Goal: Information Seeking & Learning: Learn about a topic

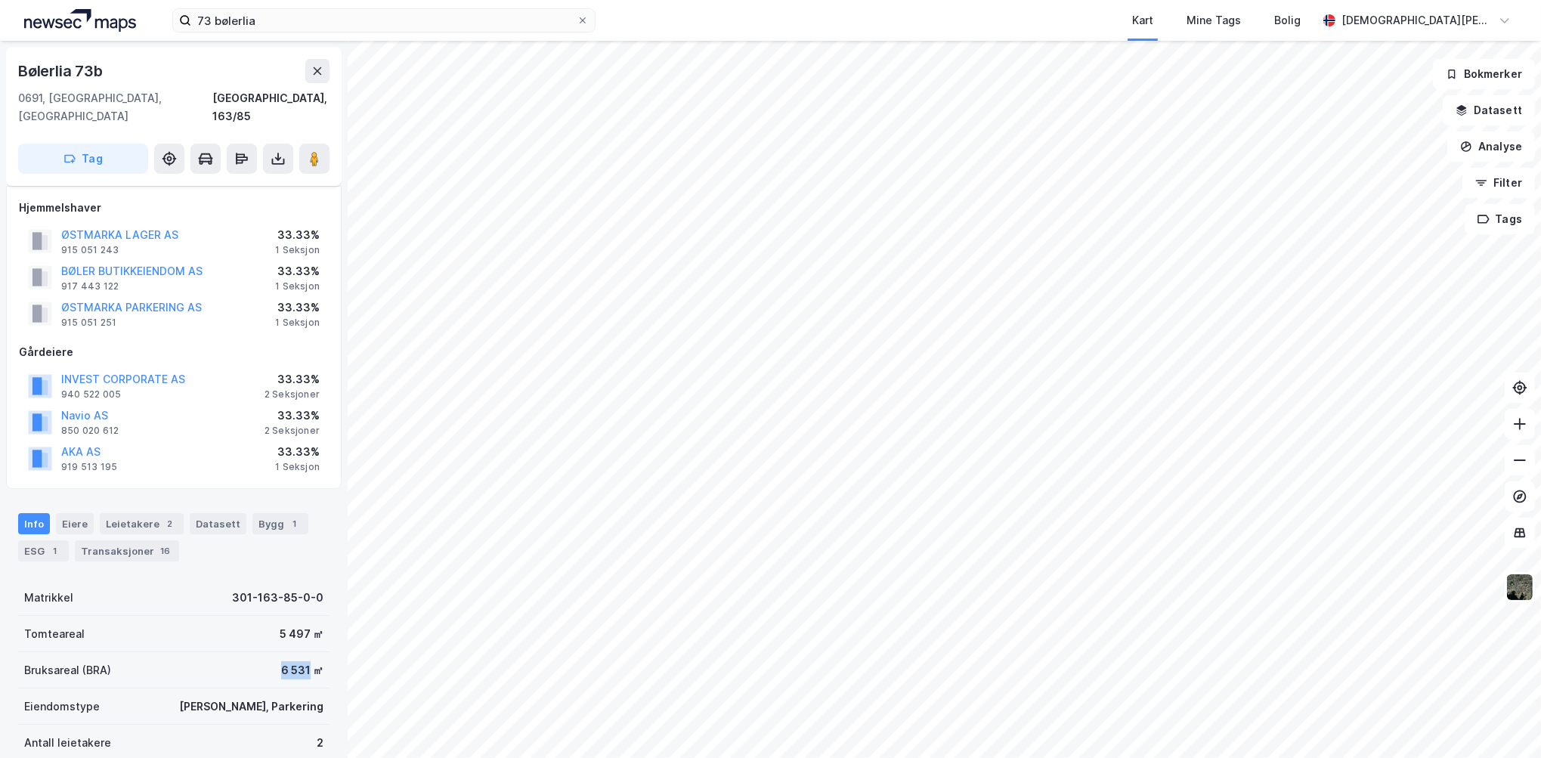
scroll to position [151, 0]
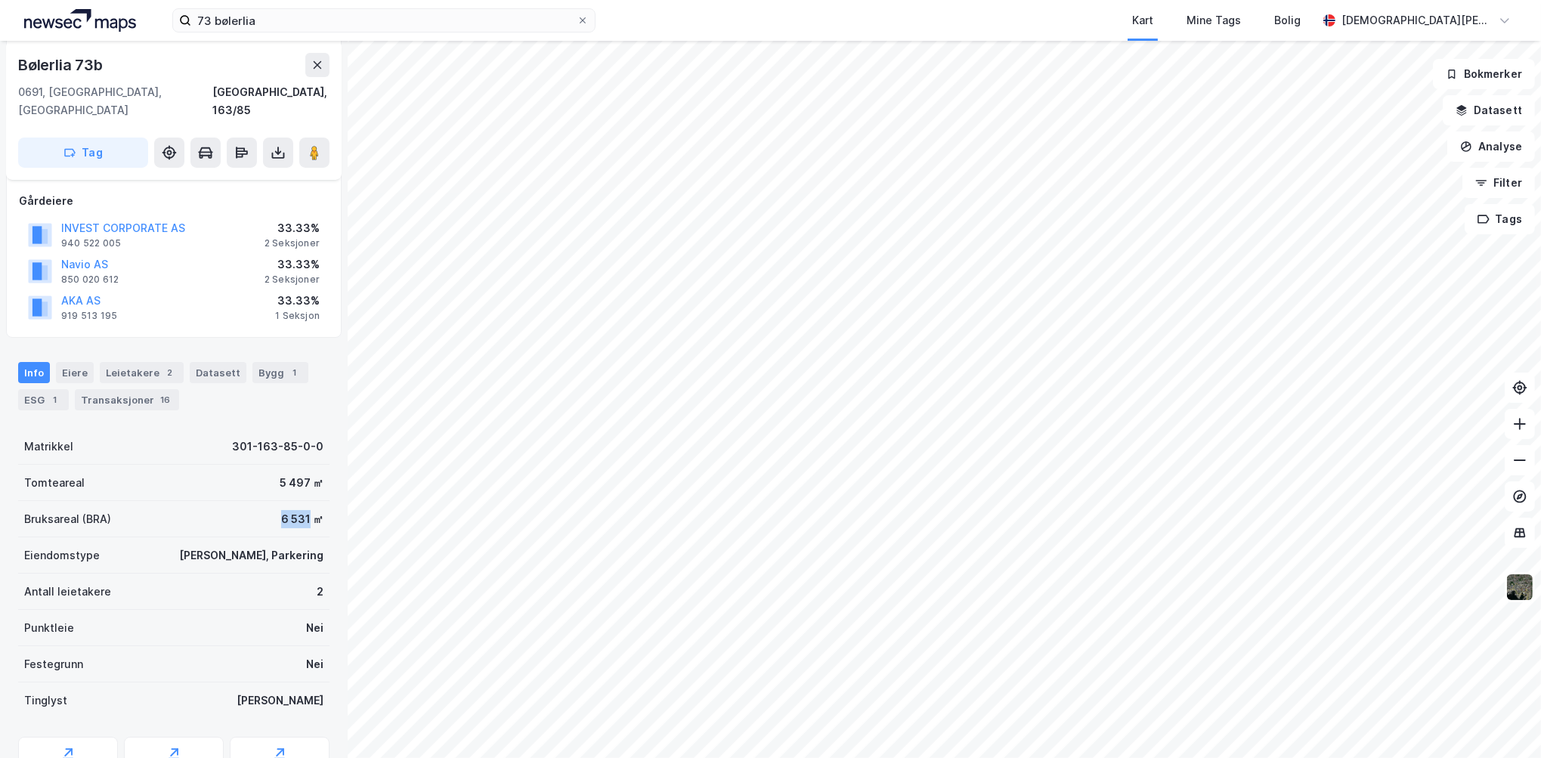
scroll to position [63, 0]
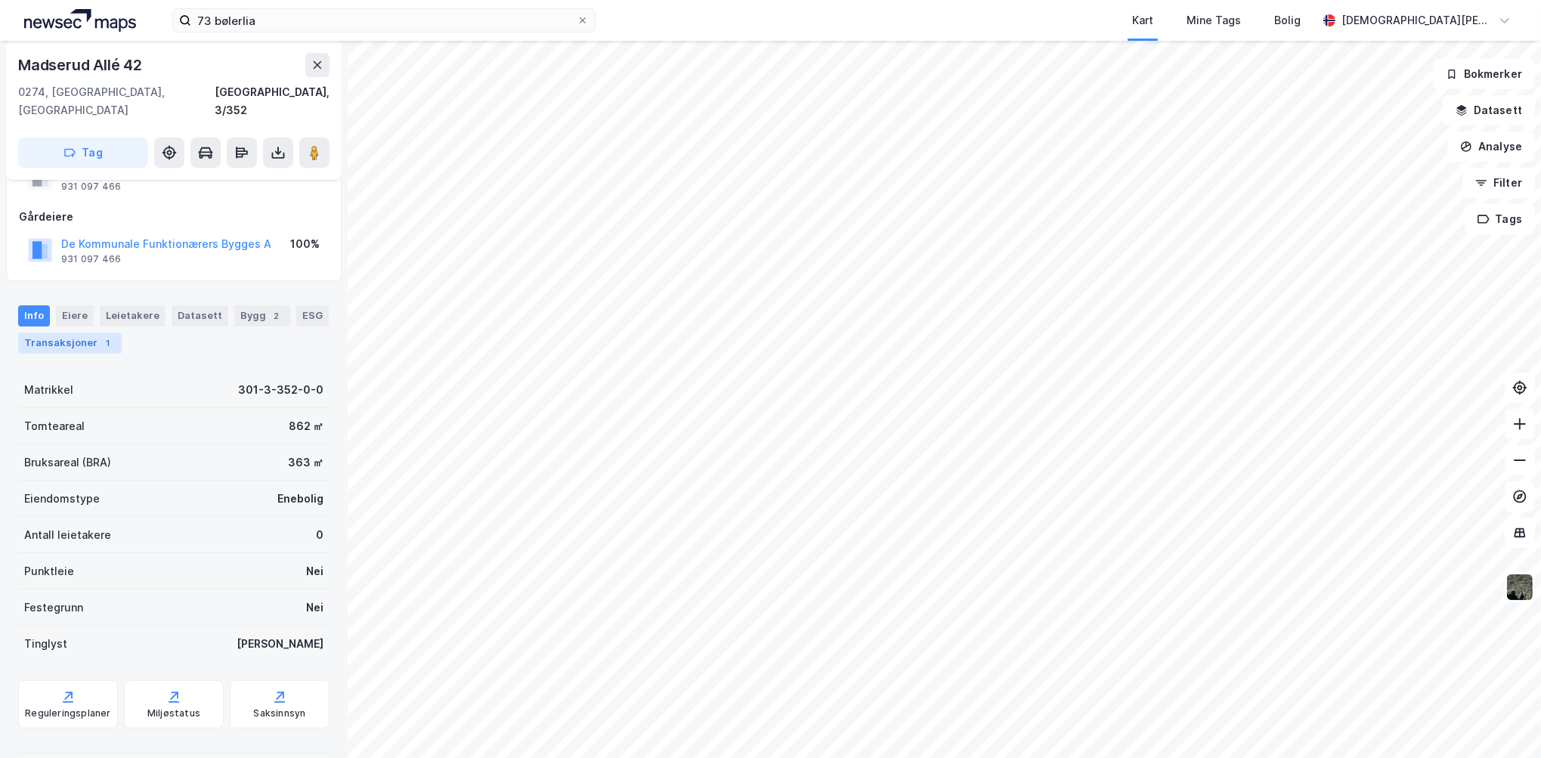
click at [106, 335] on div "1" at bounding box center [107, 342] width 15 height 15
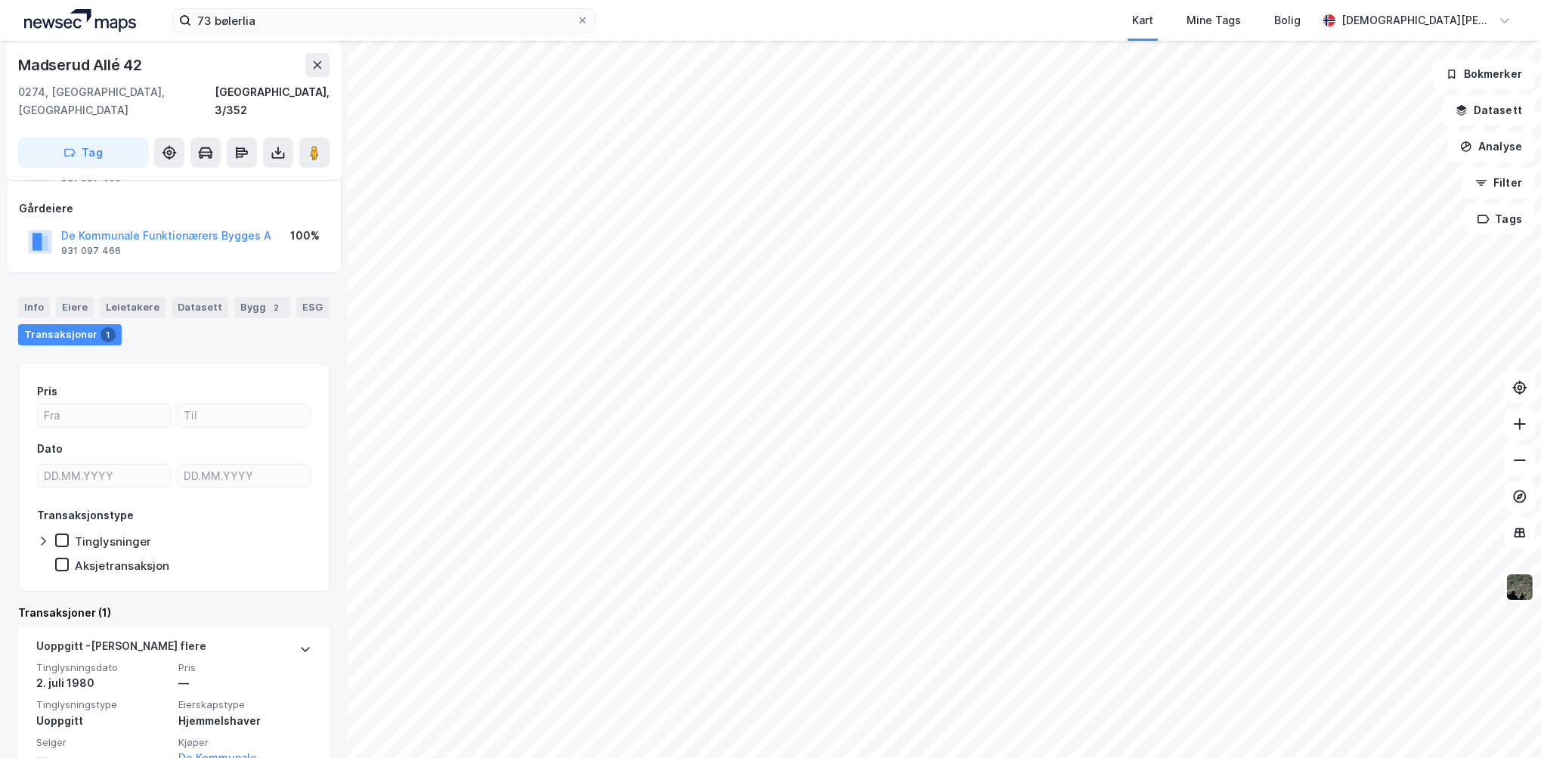
scroll to position [125, 0]
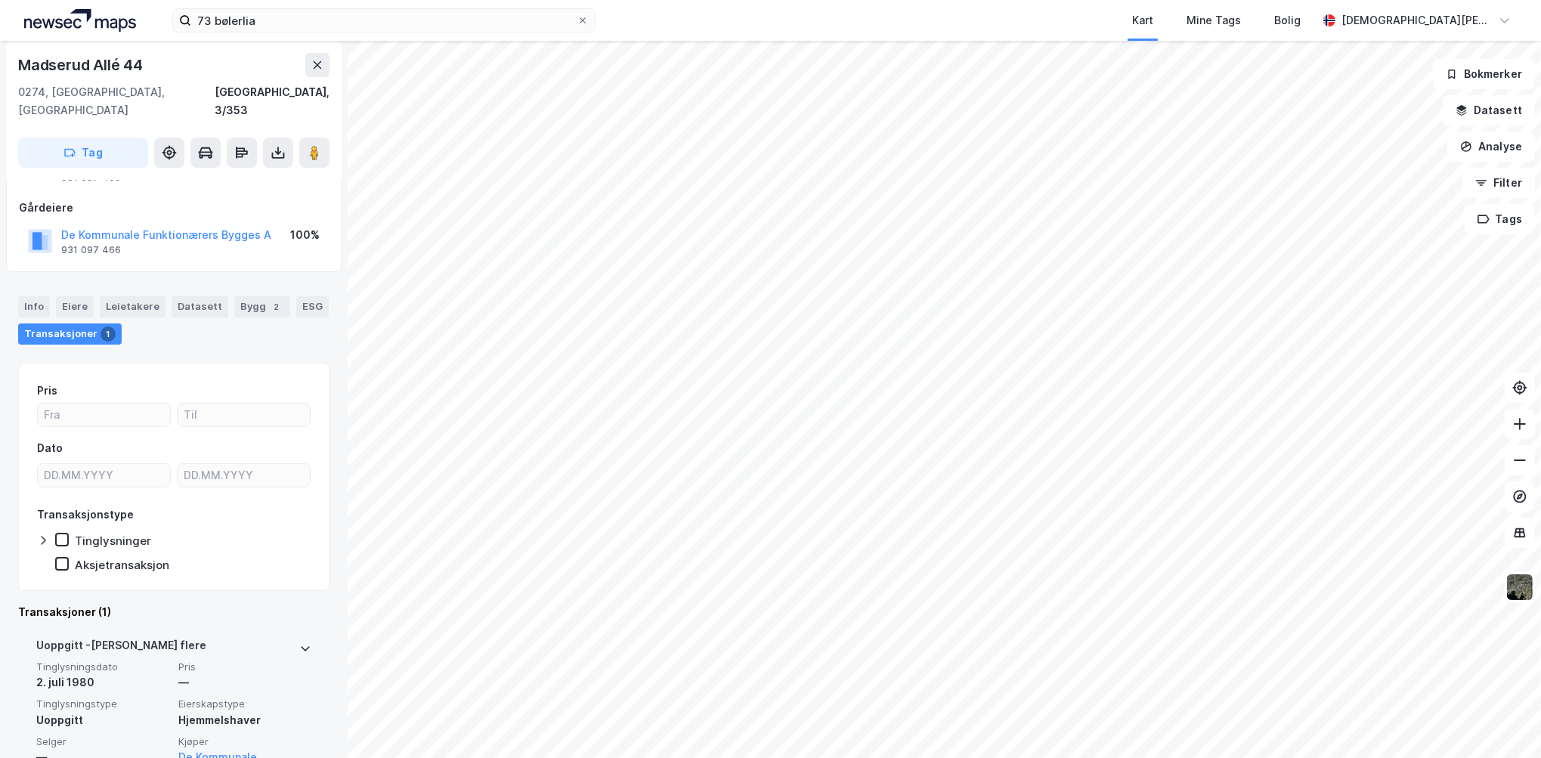
scroll to position [125, 0]
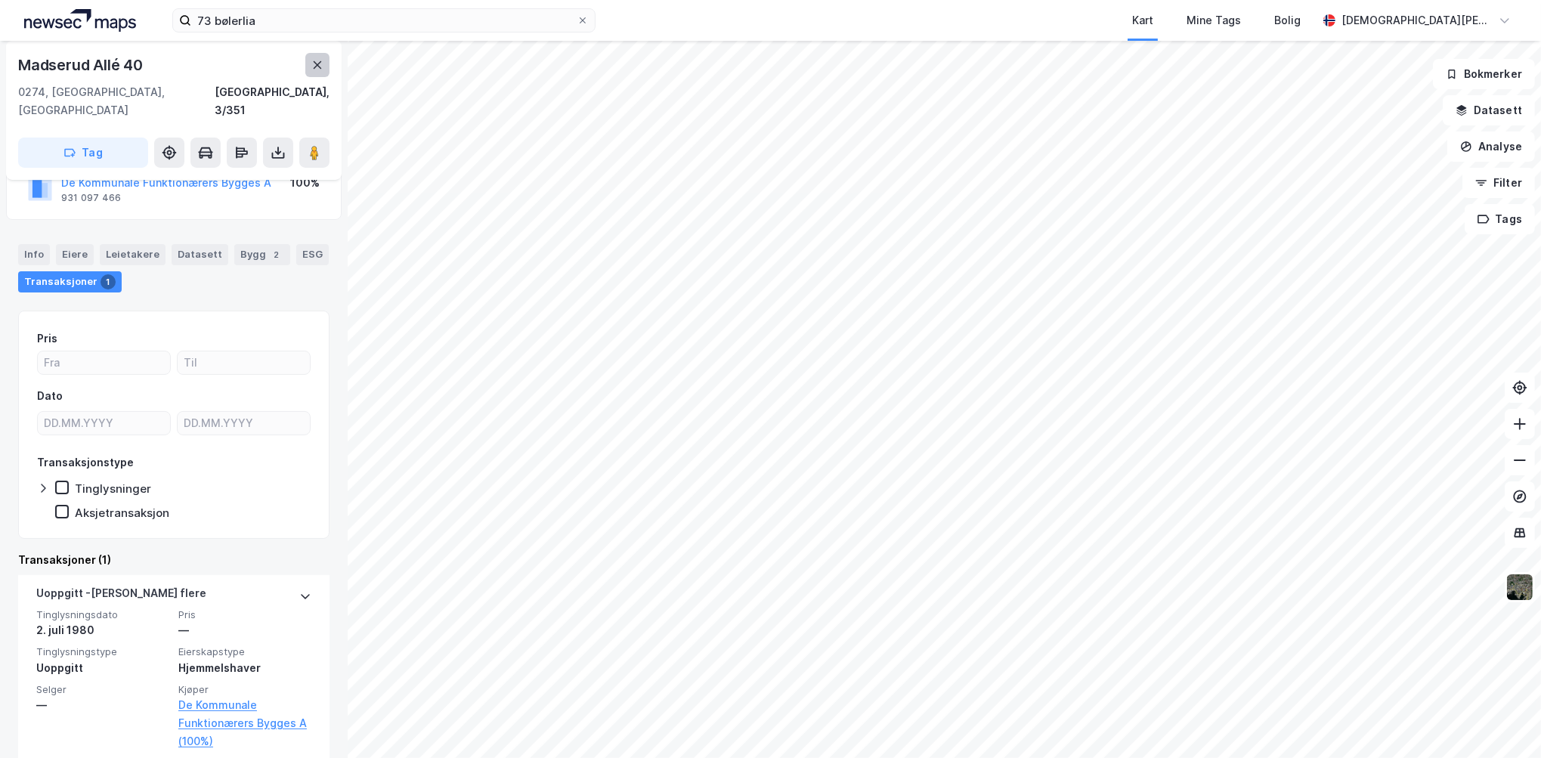
click at [320, 60] on icon at bounding box center [317, 65] width 12 height 12
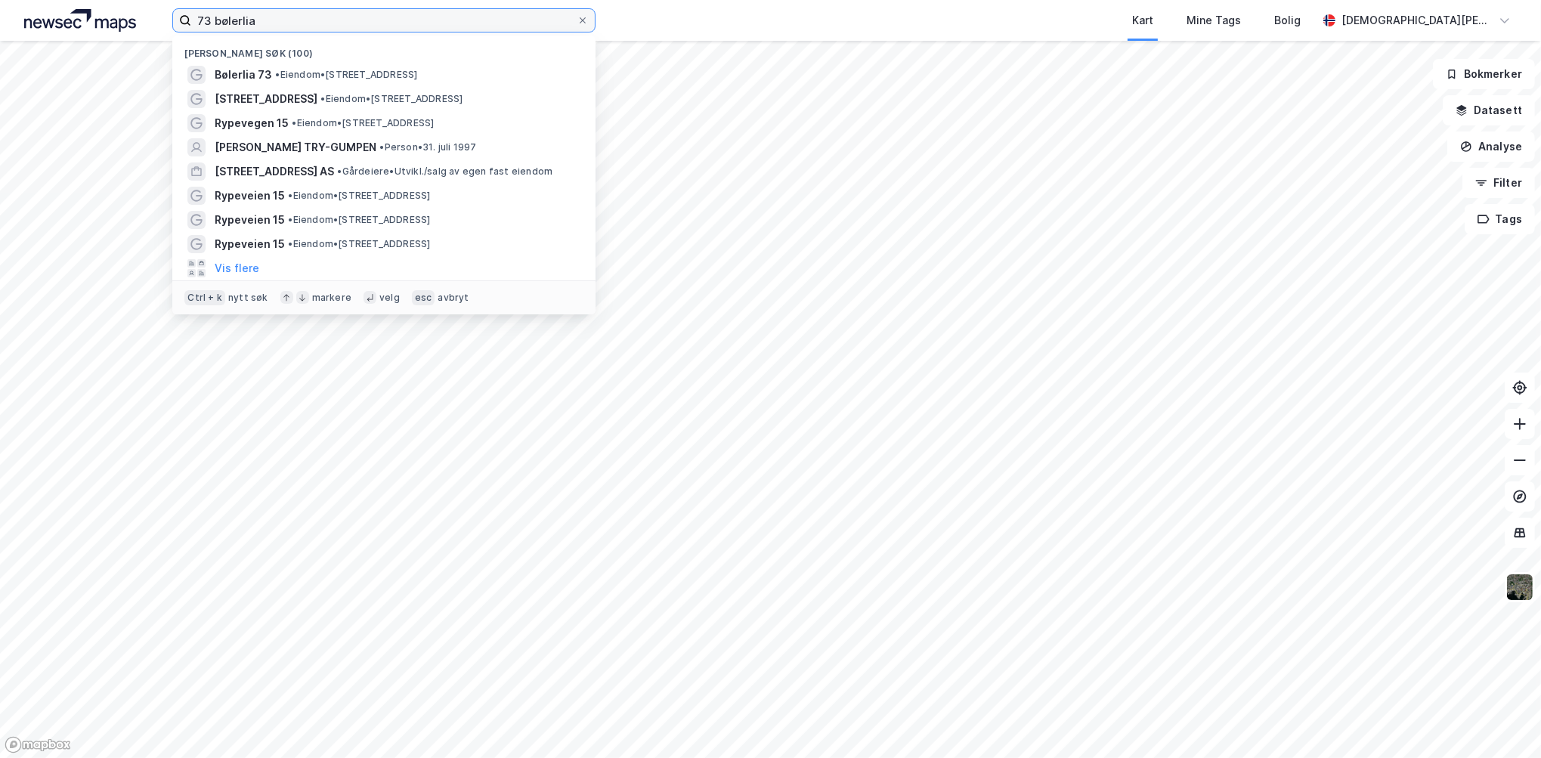
click at [474, 16] on input "73 bølerlia" at bounding box center [383, 20] width 385 height 23
click at [475, 15] on input "73 bølerlia" at bounding box center [383, 20] width 385 height 23
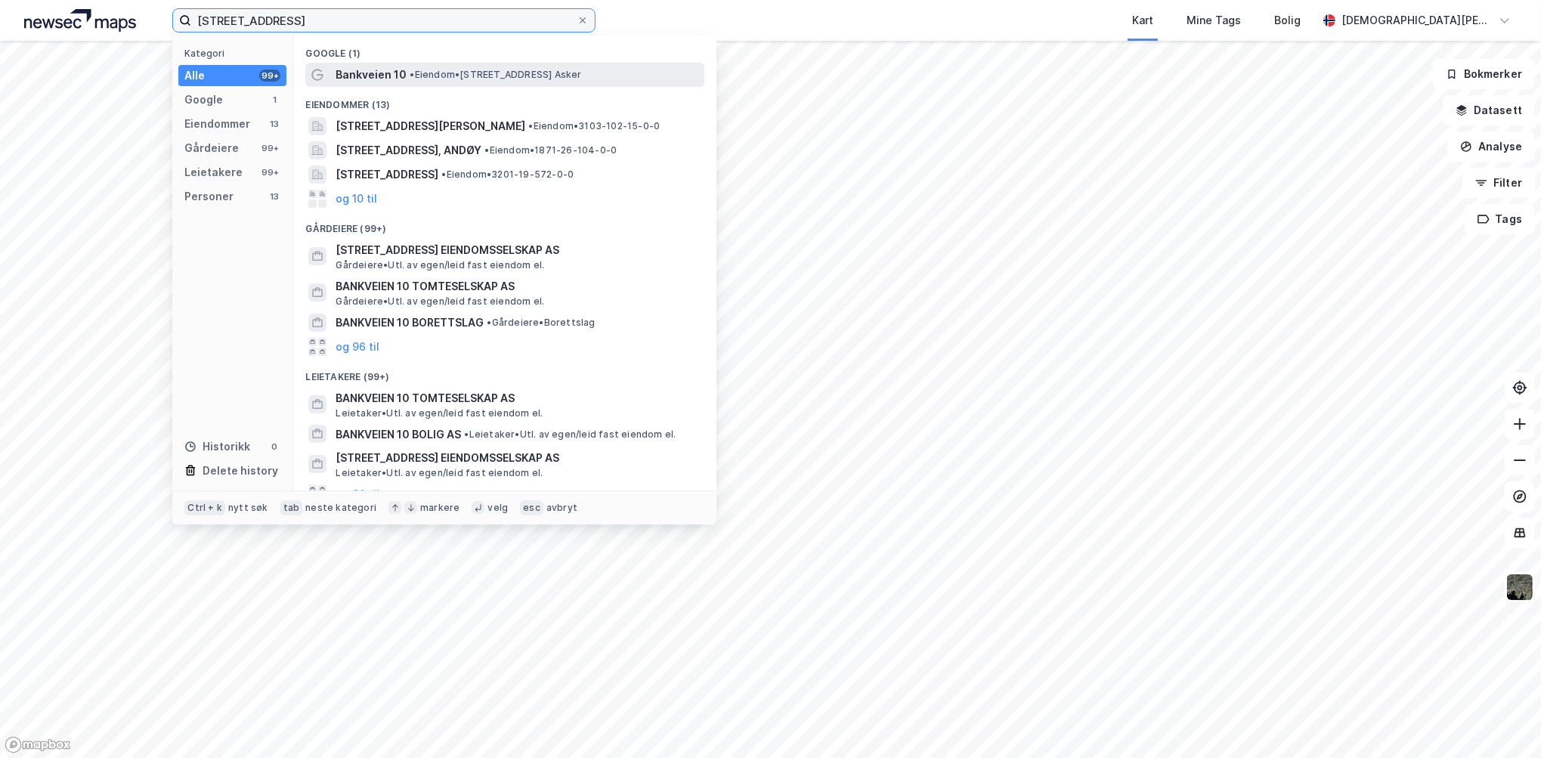
type input "bankveien 10"
click at [470, 82] on div "Bankveien 10 • Eiendom • Bankveien 10, 1383 Asker" at bounding box center [518, 75] width 366 height 18
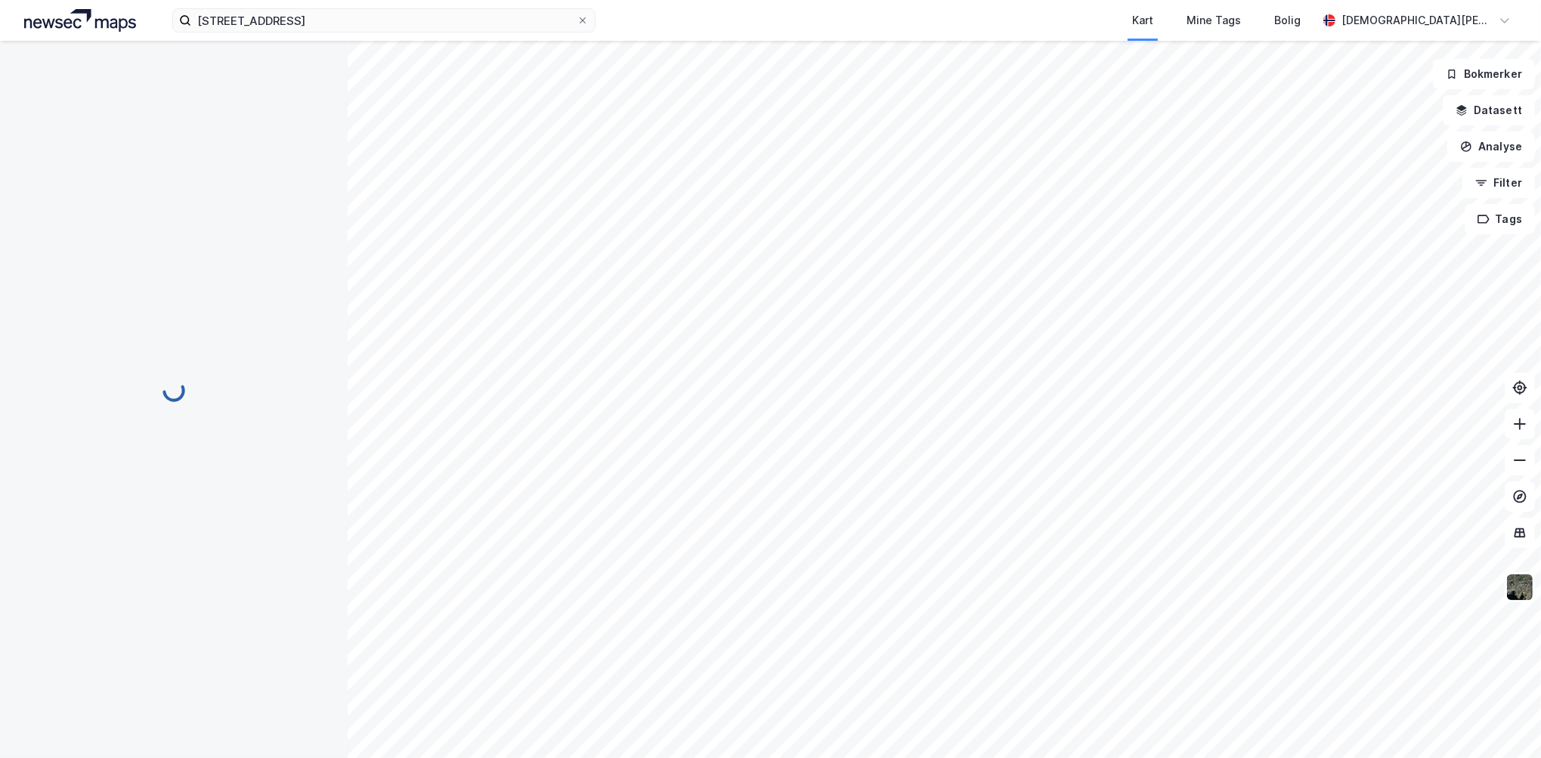
scroll to position [125, 0]
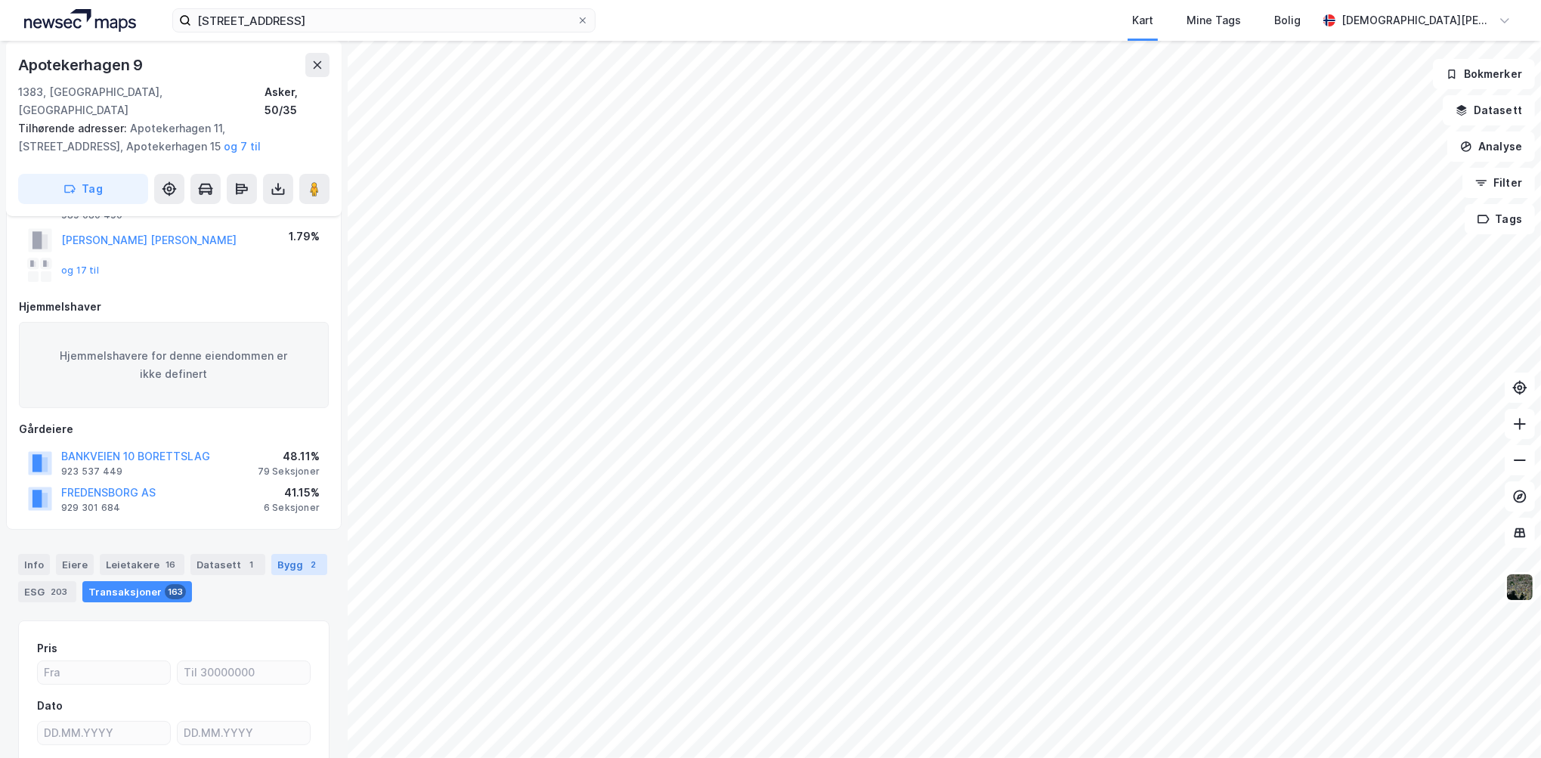
click at [283, 554] on div "Bygg 2" at bounding box center [299, 564] width 56 height 21
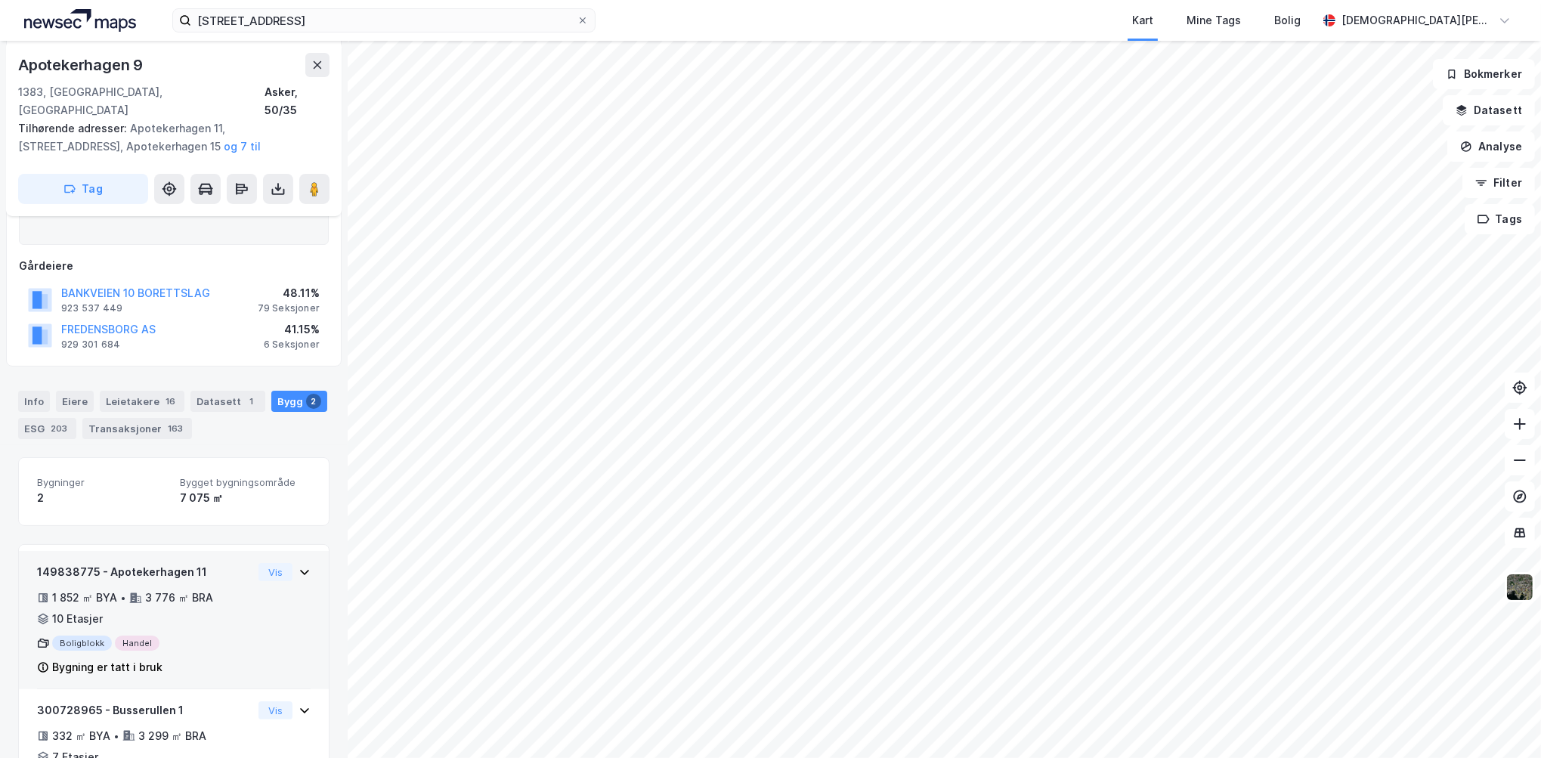
scroll to position [193, 0]
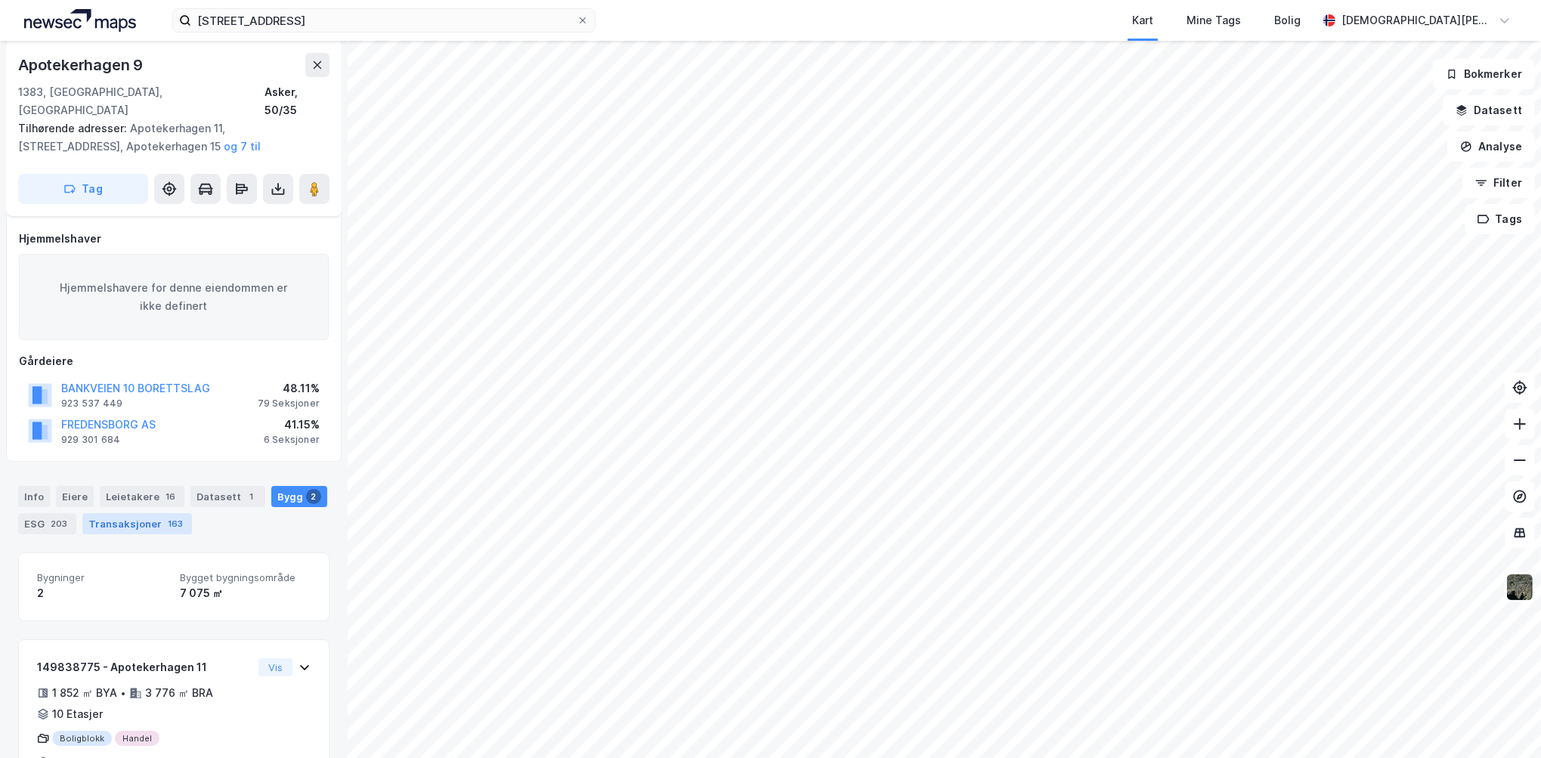
click at [117, 513] on div "Transaksjoner 163" at bounding box center [137, 523] width 110 height 21
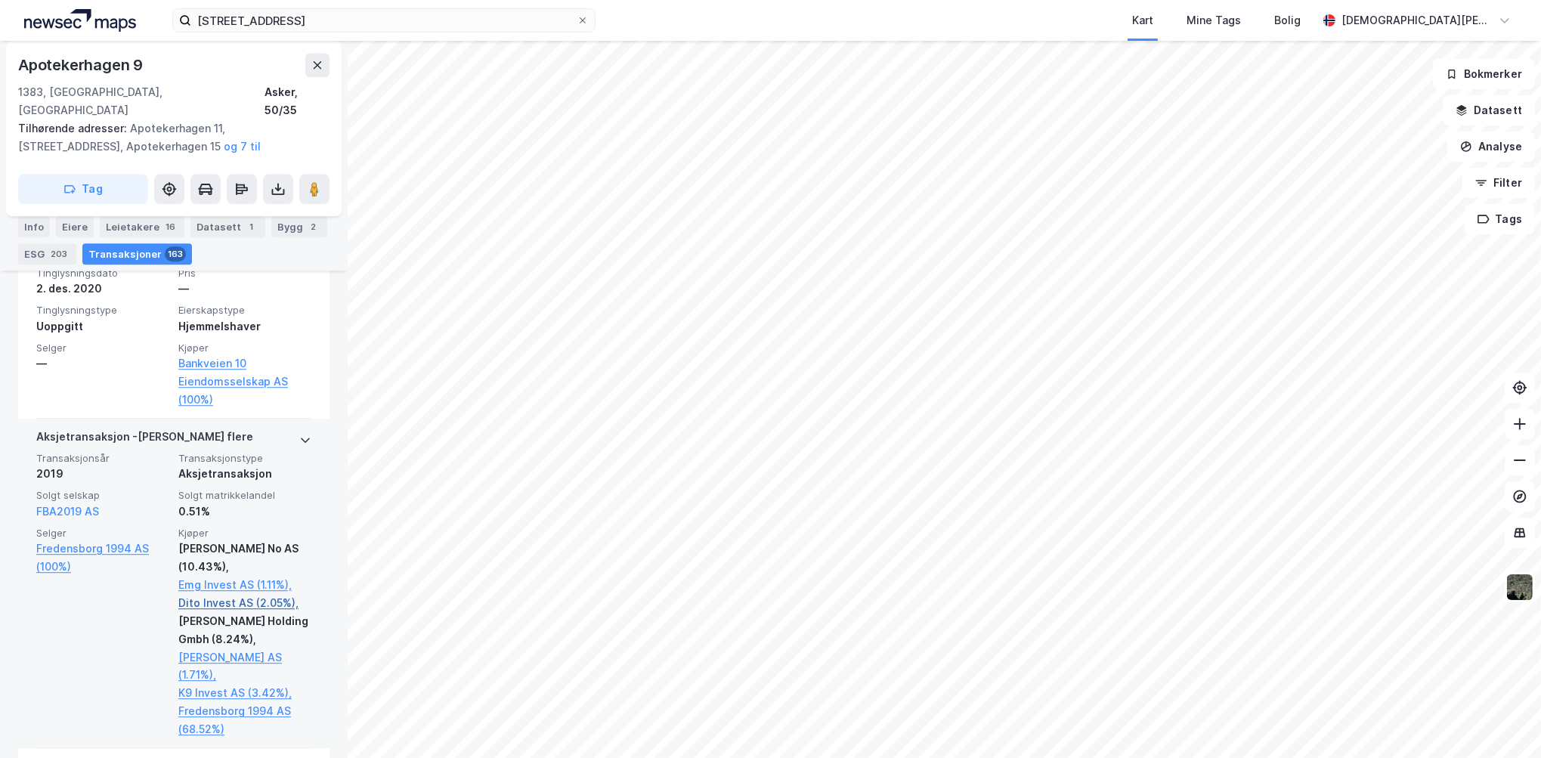
scroll to position [28721, 0]
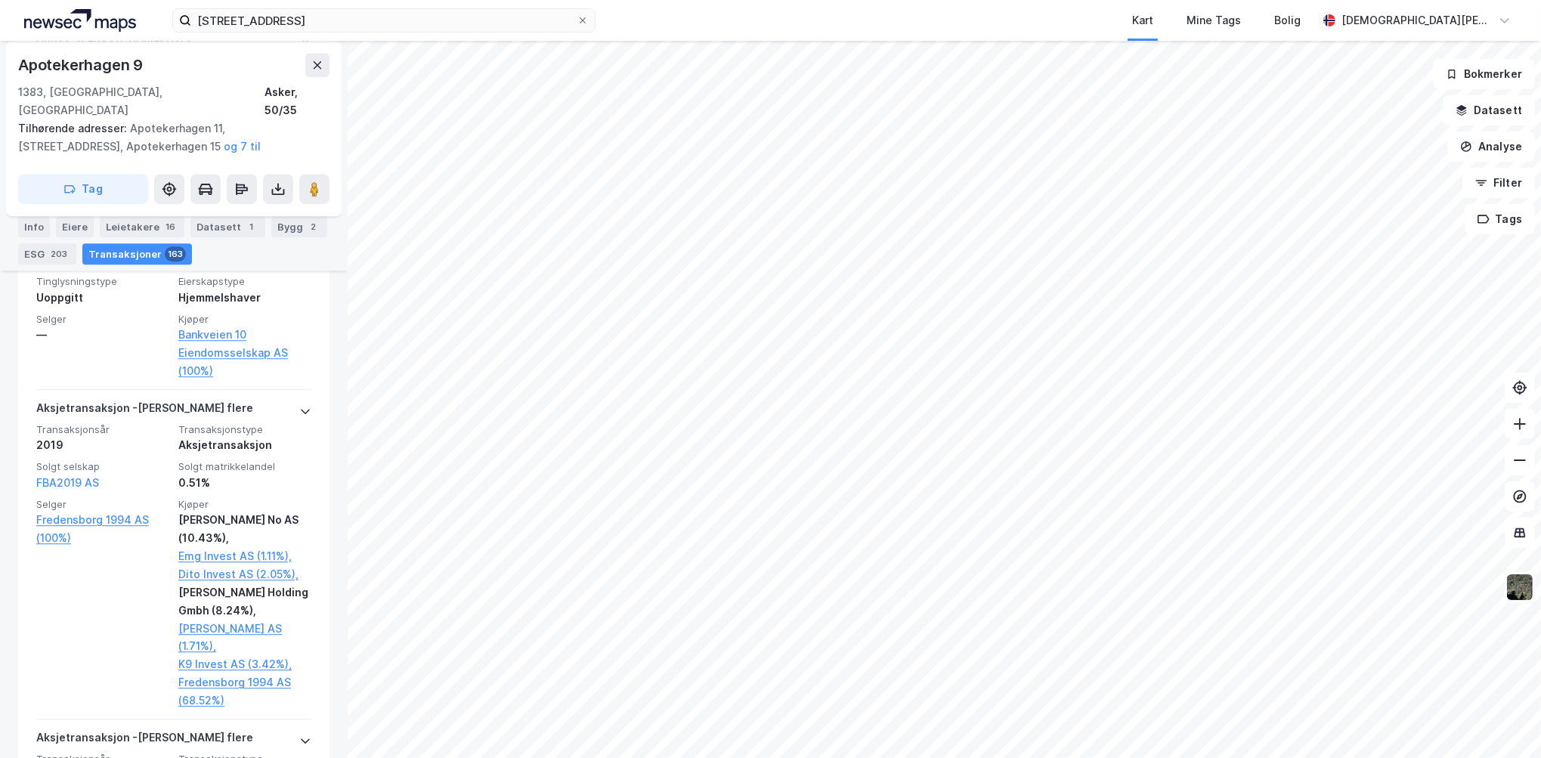
click at [57, 247] on div "203" at bounding box center [59, 253] width 23 height 15
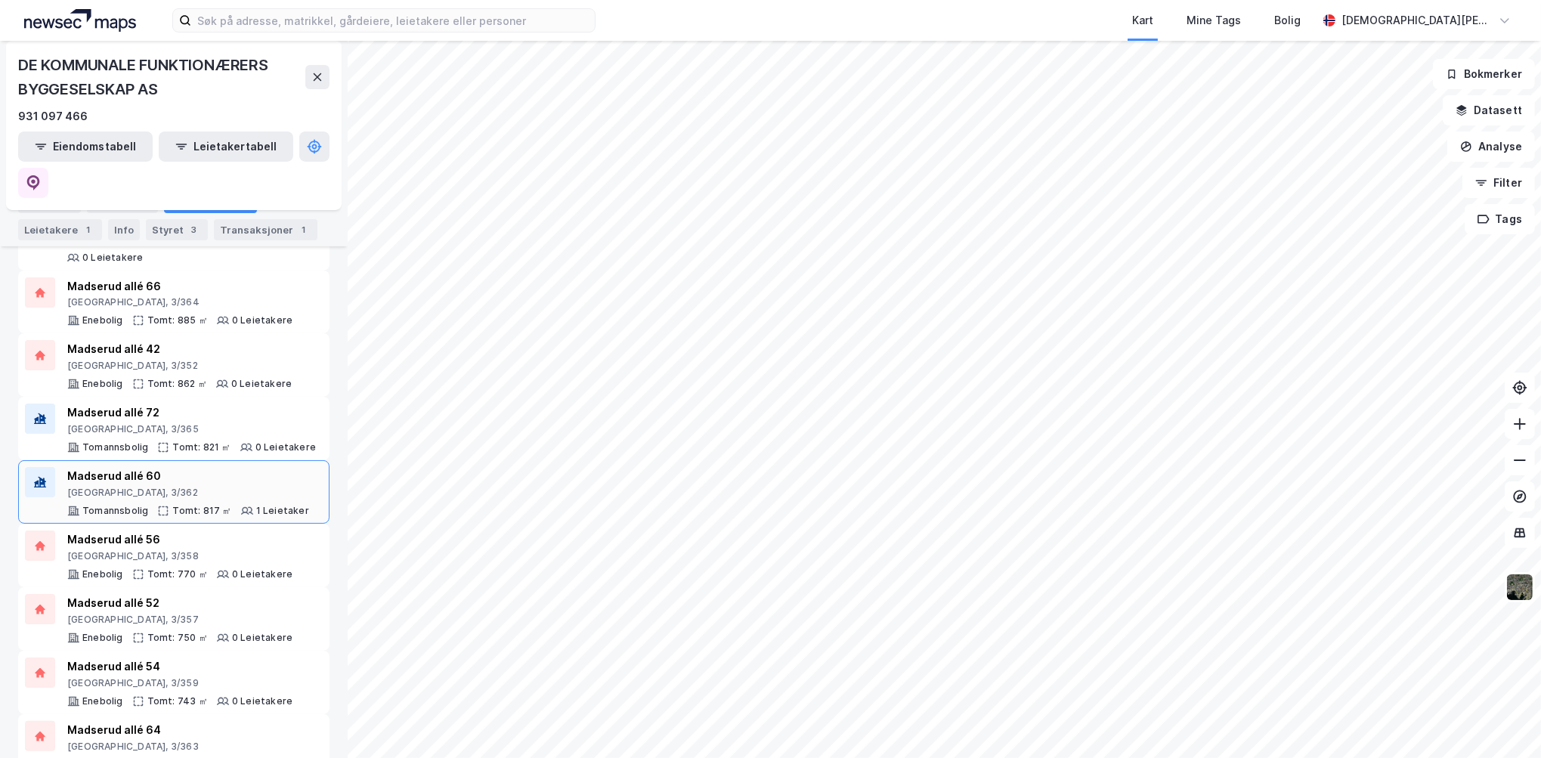
scroll to position [281, 0]
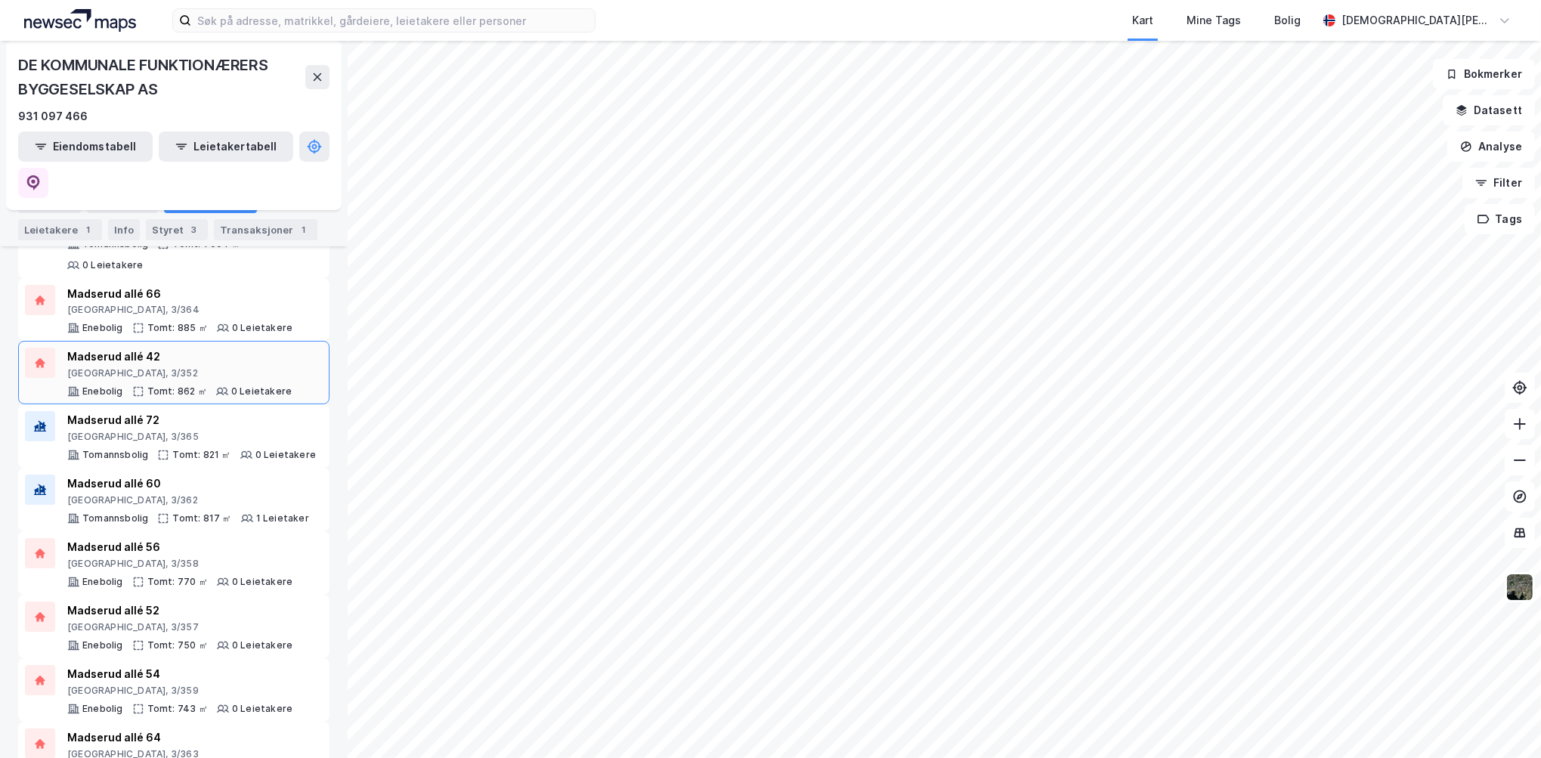
click at [151, 367] on div "[GEOGRAPHIC_DATA], 3/352" at bounding box center [179, 373] width 224 height 12
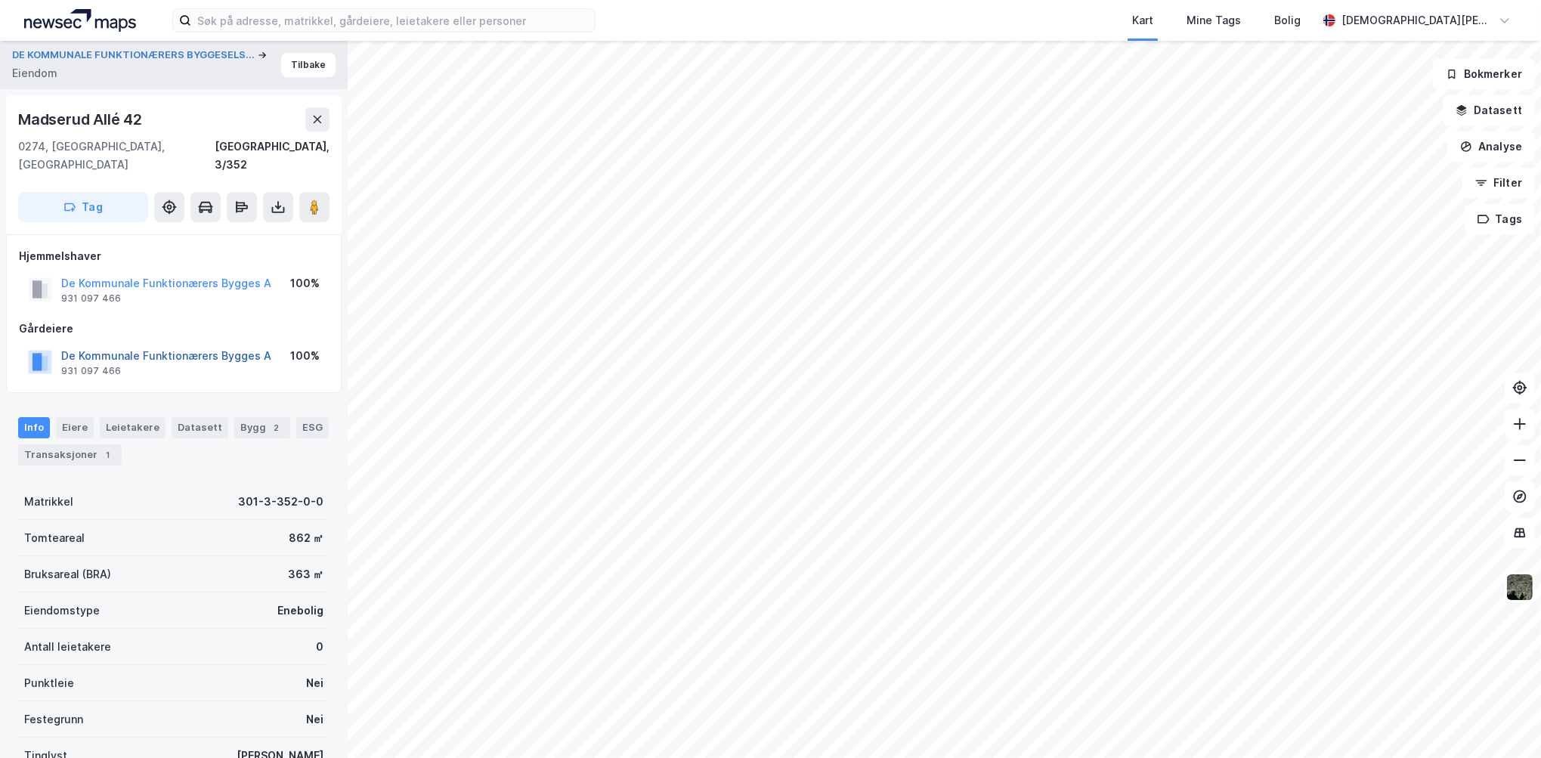
click at [0, 0] on button "De Kommunale Funktionærers Bygges A" at bounding box center [0, 0] width 0 height 0
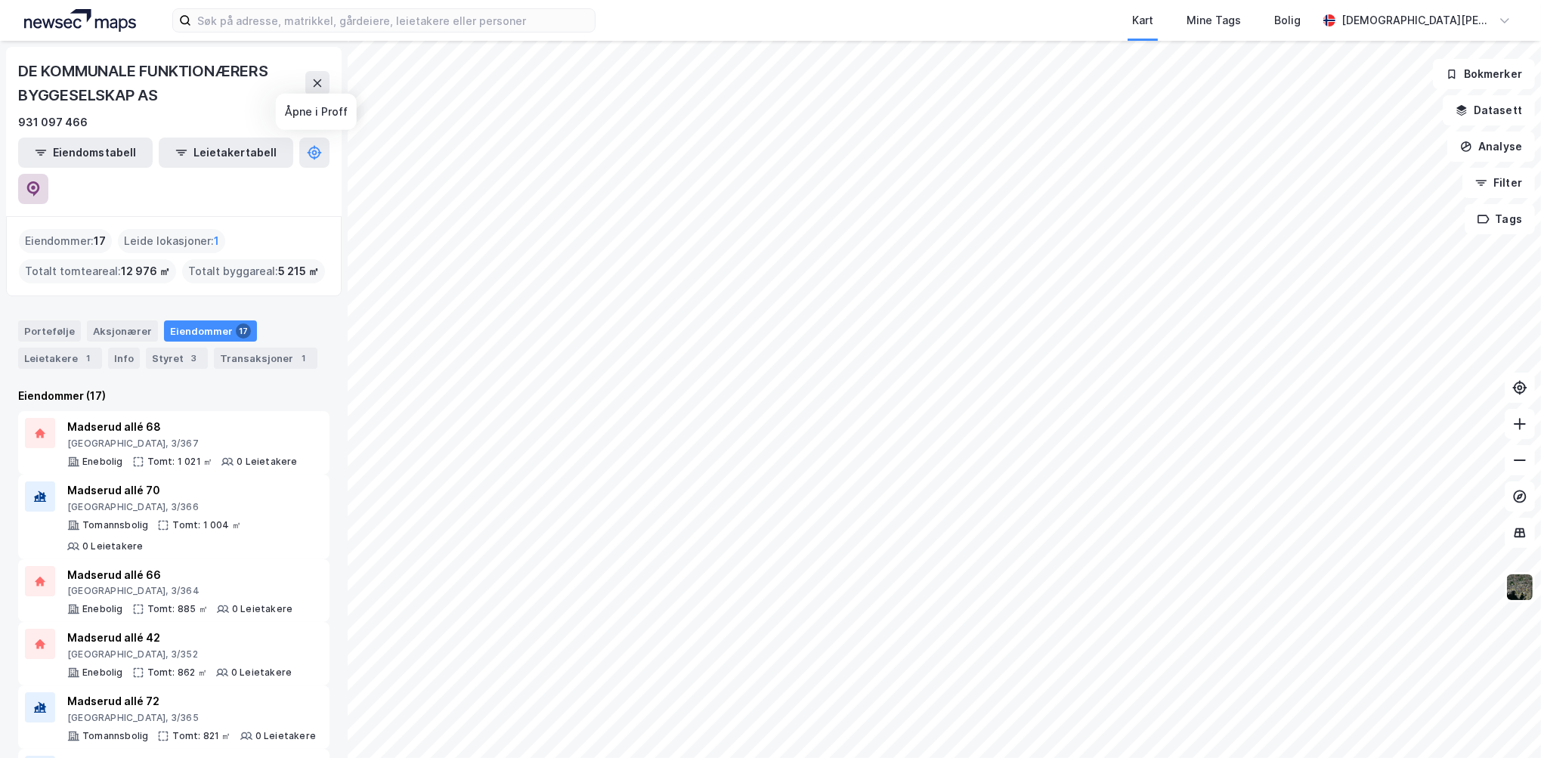
click at [40, 181] on icon at bounding box center [33, 188] width 13 height 15
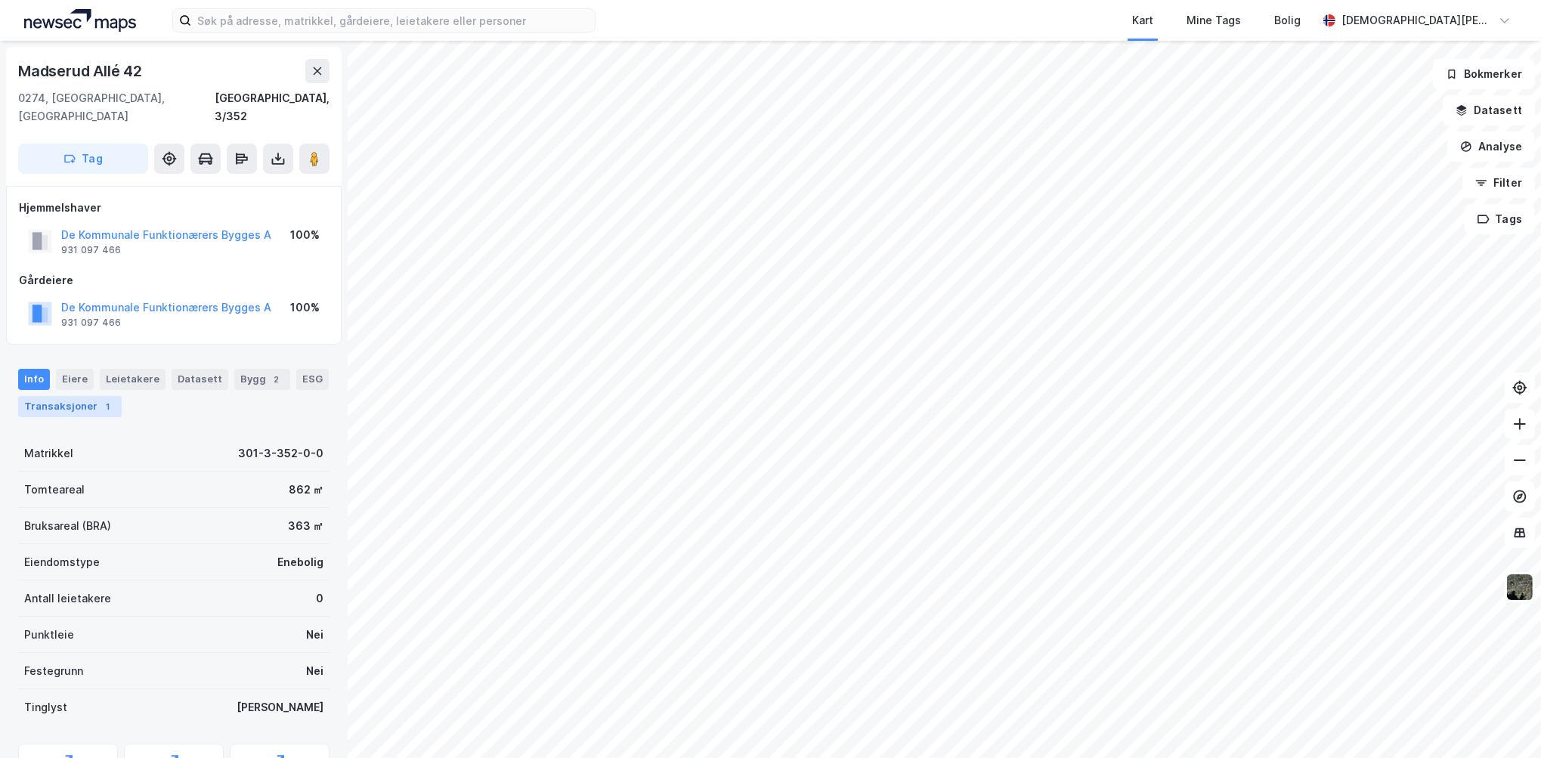
click at [102, 399] on div "1" at bounding box center [107, 406] width 15 height 15
